Goal: Task Accomplishment & Management: Manage account settings

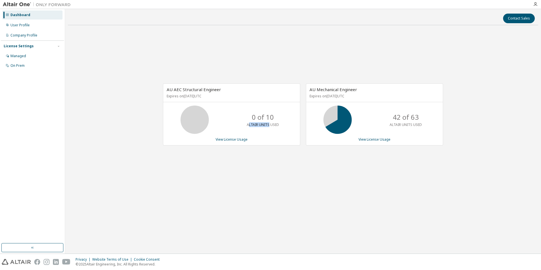
drag, startPoint x: 250, startPoint y: 126, endPoint x: 269, endPoint y: 126, distance: 19.5
click at [269, 126] on p "ALTAIR UNITS USED" at bounding box center [263, 124] width 32 height 5
click at [367, 140] on link "View License Usage" at bounding box center [375, 139] width 32 height 5
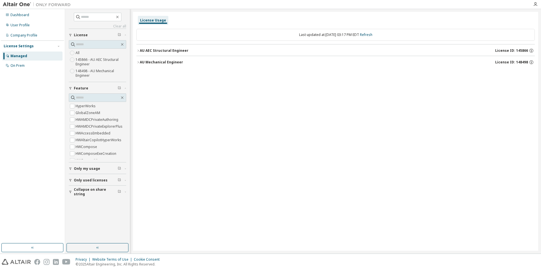
click at [141, 51] on div "AU AEC Structural Engineer" at bounding box center [164, 50] width 49 height 5
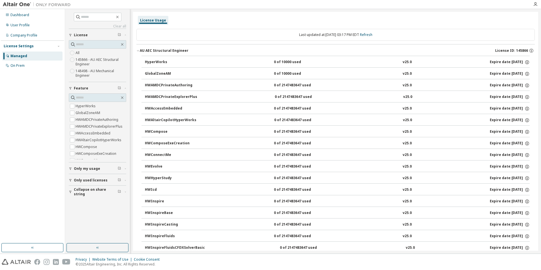
click at [141, 51] on div "AU AEC Structural Engineer" at bounding box center [164, 50] width 49 height 5
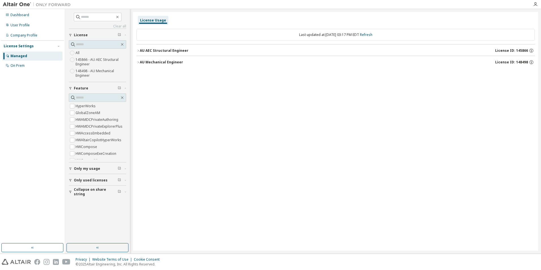
click at [144, 61] on div "AU Mechanical Engineer" at bounding box center [161, 62] width 43 height 5
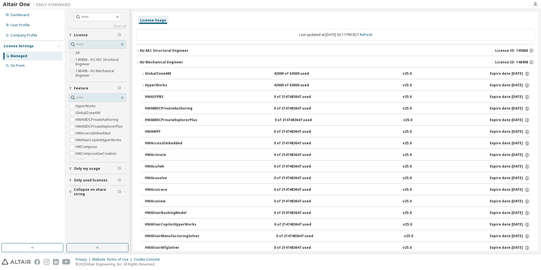
click at [144, 61] on div "AU Mechanical Engineer" at bounding box center [161, 62] width 43 height 5
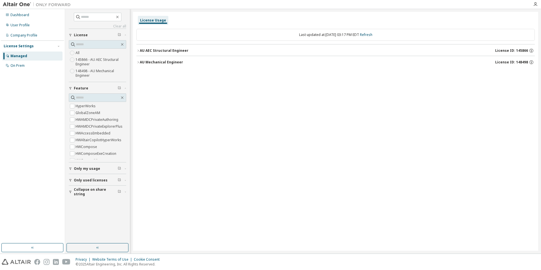
click at [144, 61] on div "AU Mechanical Engineer" at bounding box center [161, 62] width 43 height 5
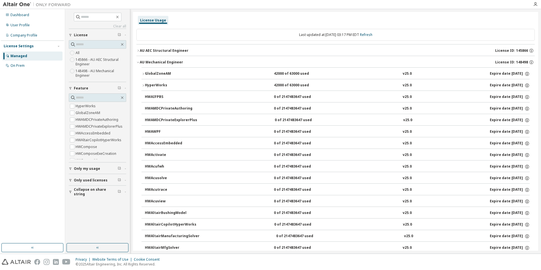
click at [153, 69] on button "GlobalZoneAM 42000 of 63000 used v25.0 Expire date: [DATE]" at bounding box center [336, 74] width 389 height 12
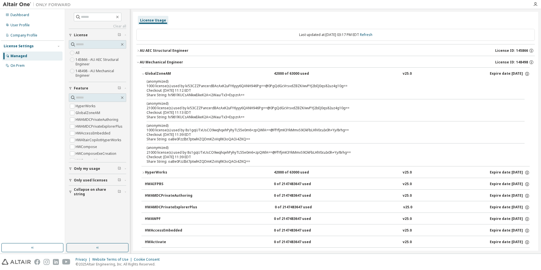
click at [153, 69] on button "GlobalZoneAM 42000 of 63000 used v25.0 Expire date: [DATE]" at bounding box center [336, 74] width 389 height 12
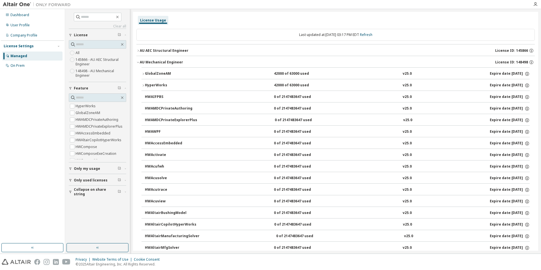
click at [8, 112] on div "Dashboard User Profile Company Profile License Settings Managed On Prem" at bounding box center [32, 126] width 63 height 233
click at [20, 67] on div "On Prem" at bounding box center [17, 65] width 14 height 5
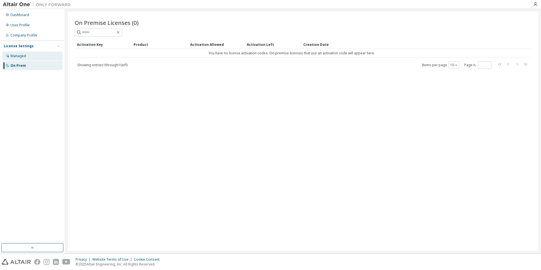
click at [21, 58] on div "Managed" at bounding box center [18, 56] width 16 height 5
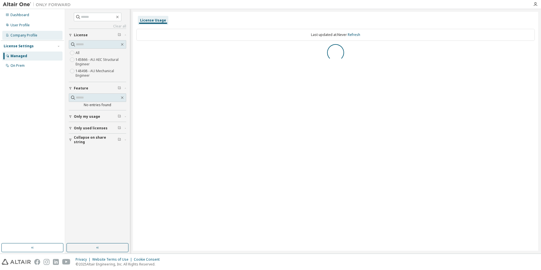
click at [23, 38] on div "Company Profile" at bounding box center [32, 35] width 60 height 9
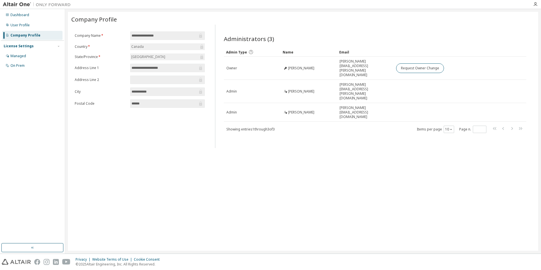
click at [372, 134] on div "**********" at bounding box center [303, 131] width 471 height 239
click at [308, 180] on div "**********" at bounding box center [303, 131] width 471 height 239
click at [36, 22] on div "User Profile" at bounding box center [32, 25] width 60 height 9
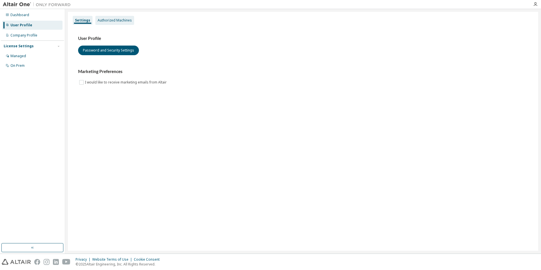
click at [109, 20] on div "Authorized Machines" at bounding box center [115, 20] width 34 height 5
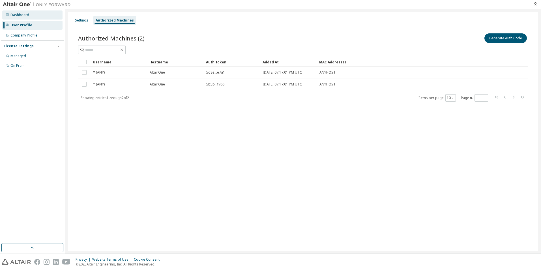
click at [21, 16] on div "Dashboard" at bounding box center [19, 15] width 19 height 5
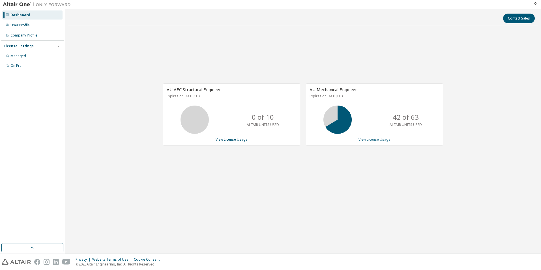
click at [374, 140] on link "View License Usage" at bounding box center [375, 139] width 32 height 5
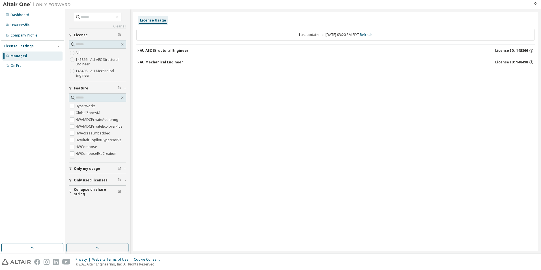
click at [495, 156] on div "License Usage Last updated at: [DATE] 03:20 PM EDT Refresh AU AEC Structural En…" at bounding box center [336, 131] width 406 height 239
drag, startPoint x: 230, startPoint y: 243, endPoint x: 249, endPoint y: 277, distance: 38.4
click at [249, 270] on html "Dashboard User Profile Company Profile License Settings Managed On Prem Clear a…" at bounding box center [270, 135] width 541 height 270
click at [319, 172] on div "License Usage Last updated at: [DATE] 03:20 PM EDT Refresh AU AEC Structural En…" at bounding box center [336, 131] width 406 height 239
click at [78, 169] on span "Only my usage" at bounding box center [87, 169] width 26 height 5
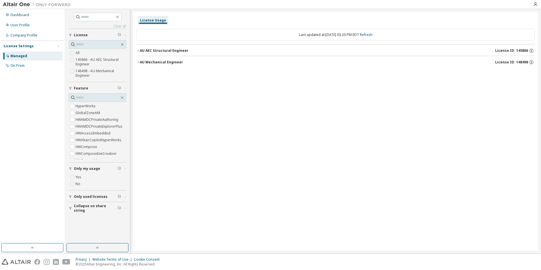
click at [396, 167] on div "License Usage Last updated at: [DATE] 03:20 PM EDT Refresh AU AEC Structural En…" at bounding box center [336, 131] width 406 height 239
